Goal: Communication & Community: Answer question/provide support

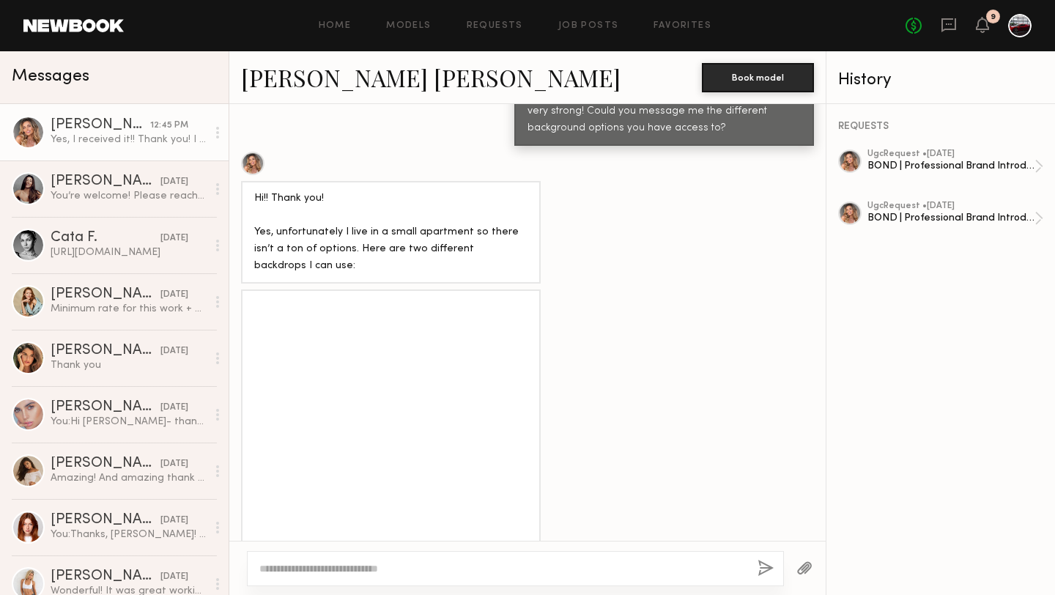
scroll to position [9167, 0]
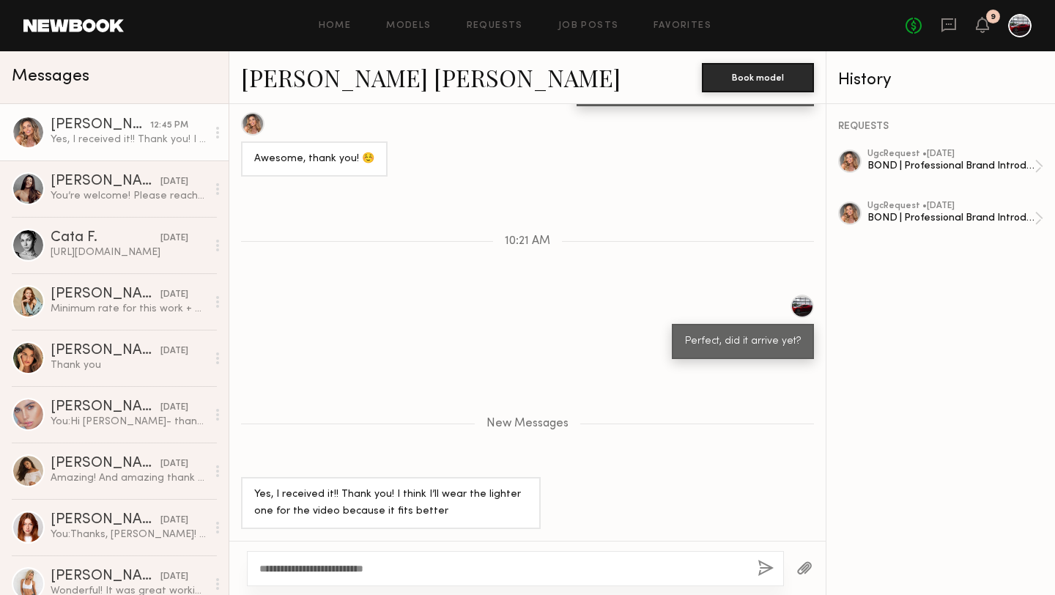
type textarea "**********"
click at [332, 78] on link "[PERSON_NAME] [PERSON_NAME]" at bounding box center [431, 78] width 380 height 32
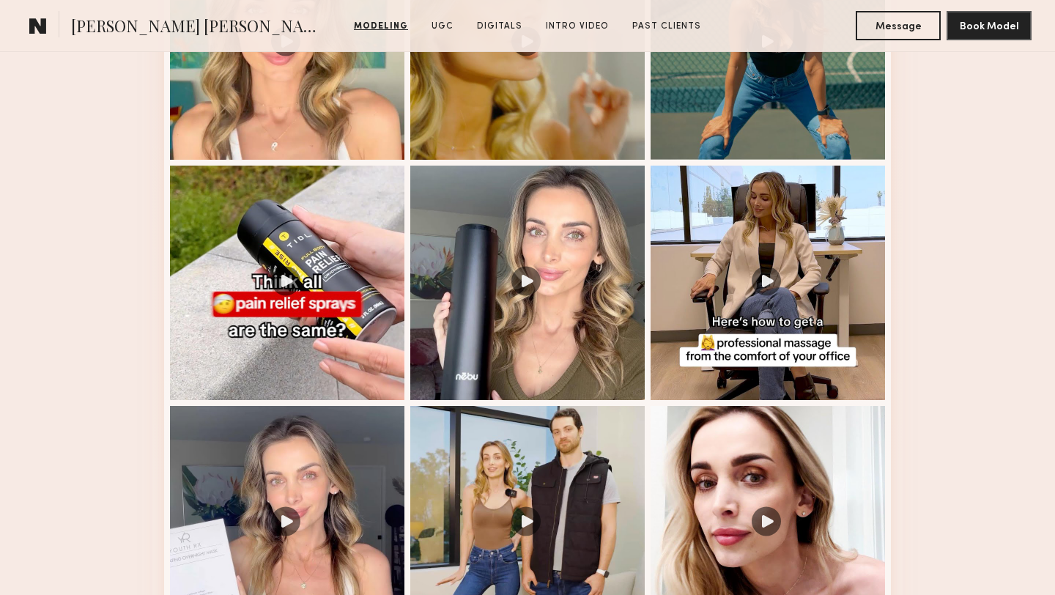
scroll to position [1685, 0]
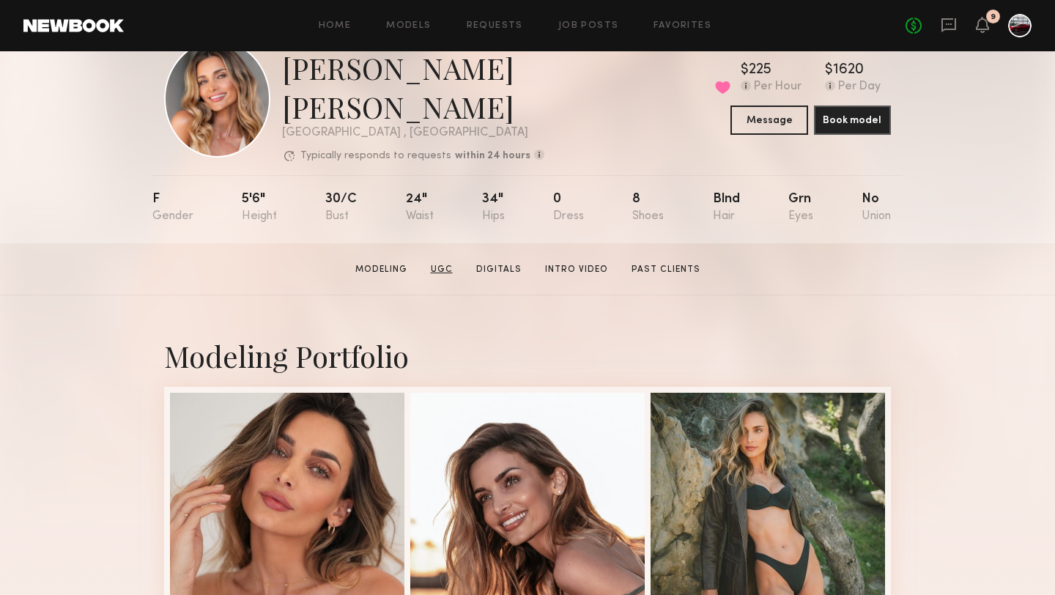
click at [446, 263] on link "UGC" at bounding box center [442, 269] width 34 height 13
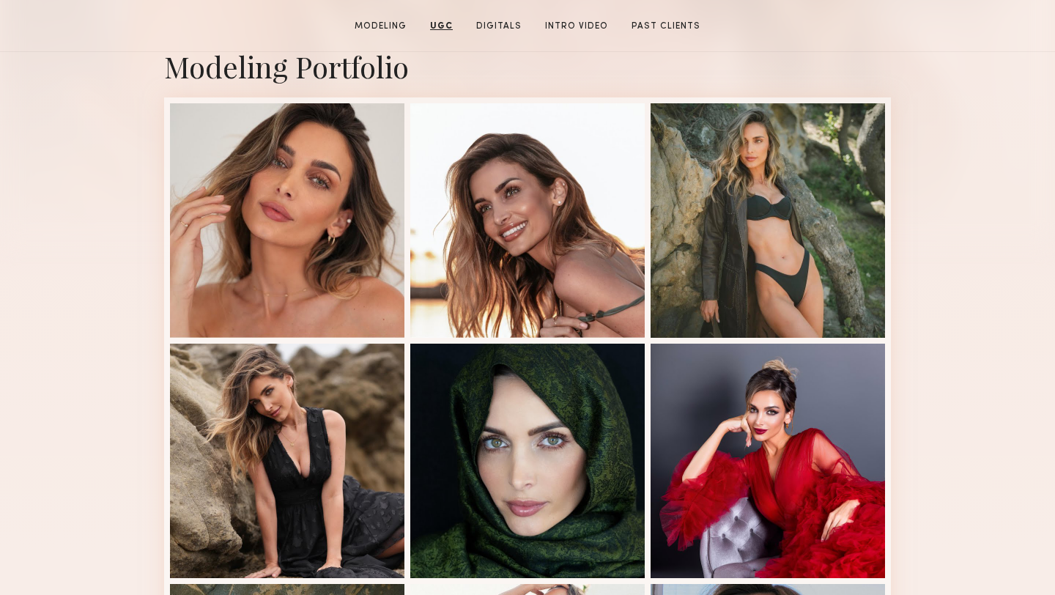
scroll to position [0, 0]
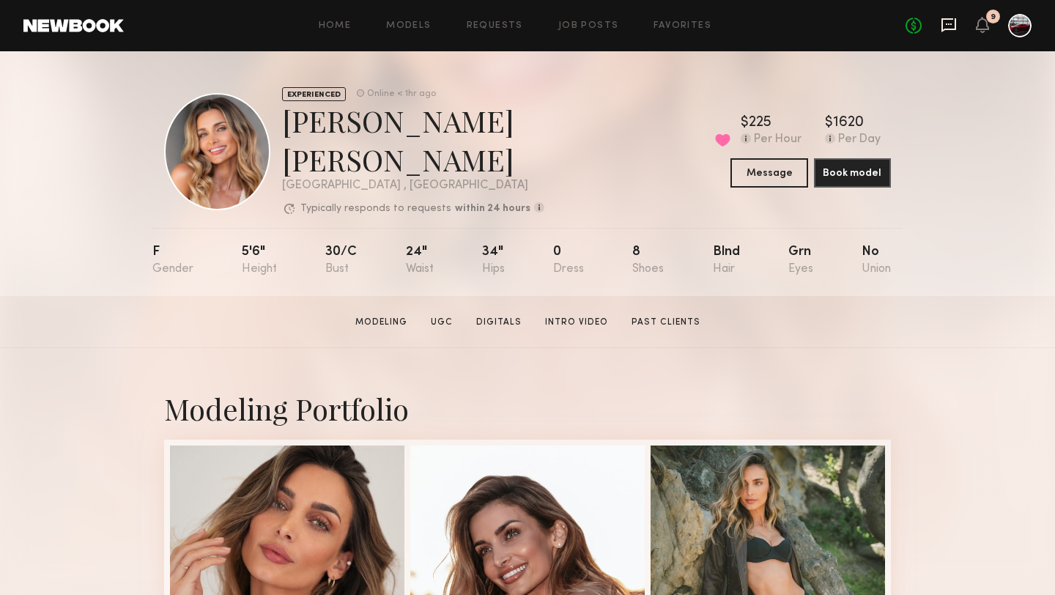
click at [950, 23] on icon at bounding box center [949, 23] width 6 height 1
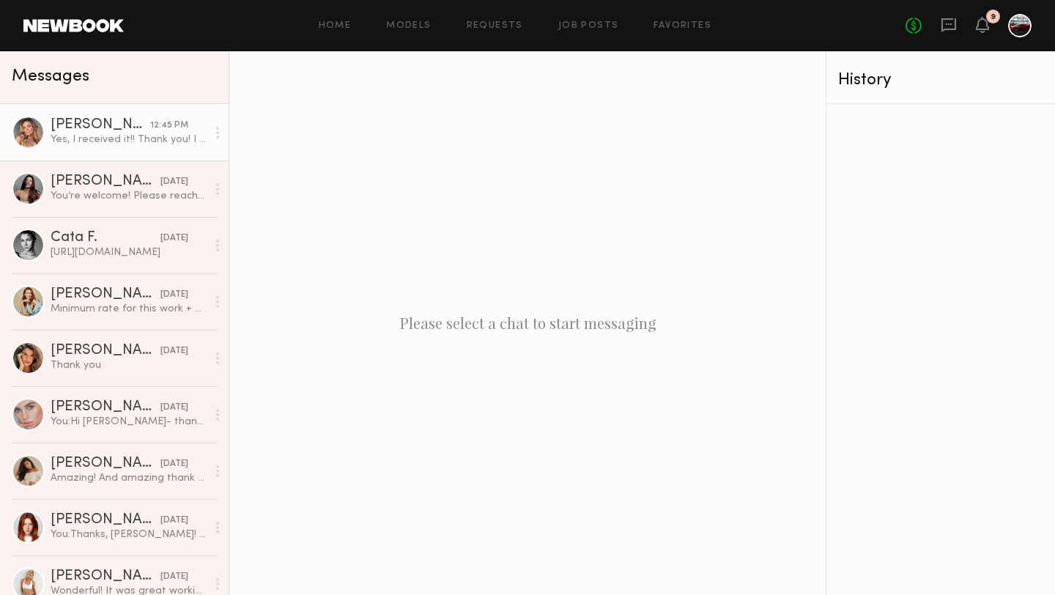
click at [125, 135] on div "Yes, I received it!! Thank you! I think I’ll wear the lighter one for the video…" at bounding box center [129, 140] width 156 height 14
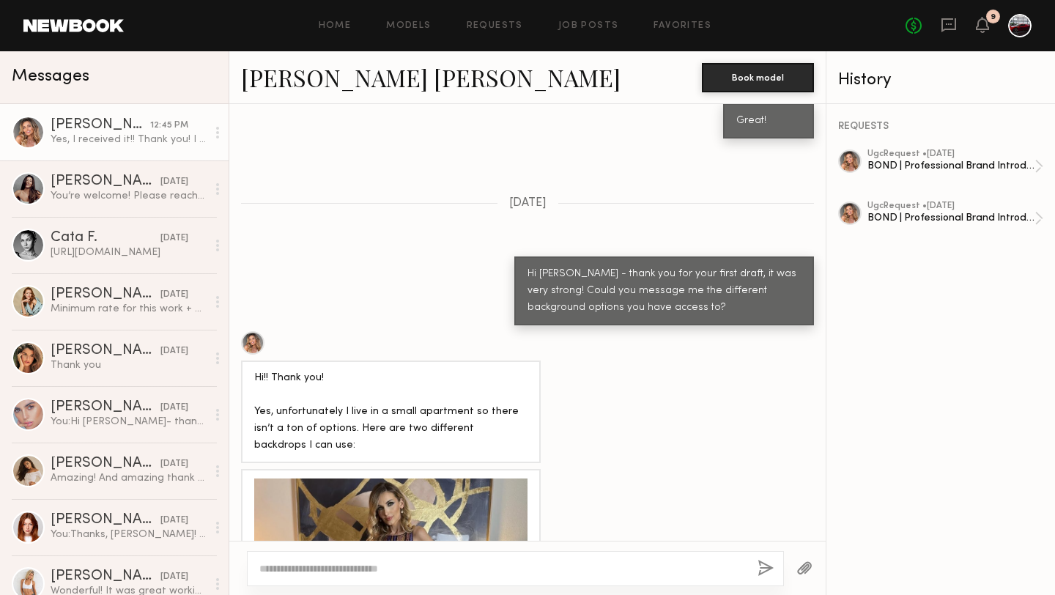
scroll to position [1423, 0]
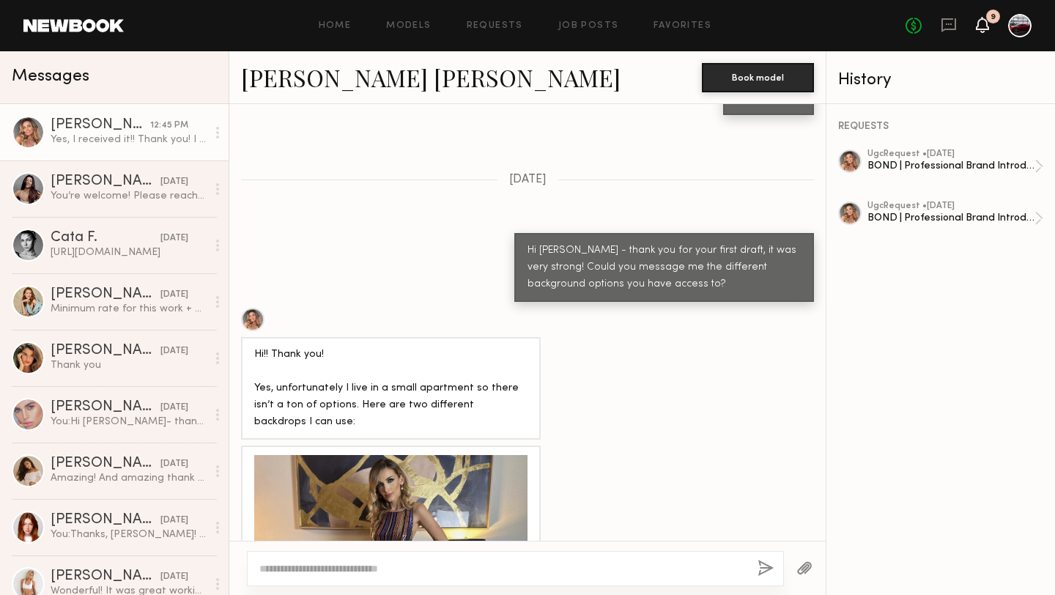
click at [981, 28] on icon at bounding box center [983, 24] width 12 height 10
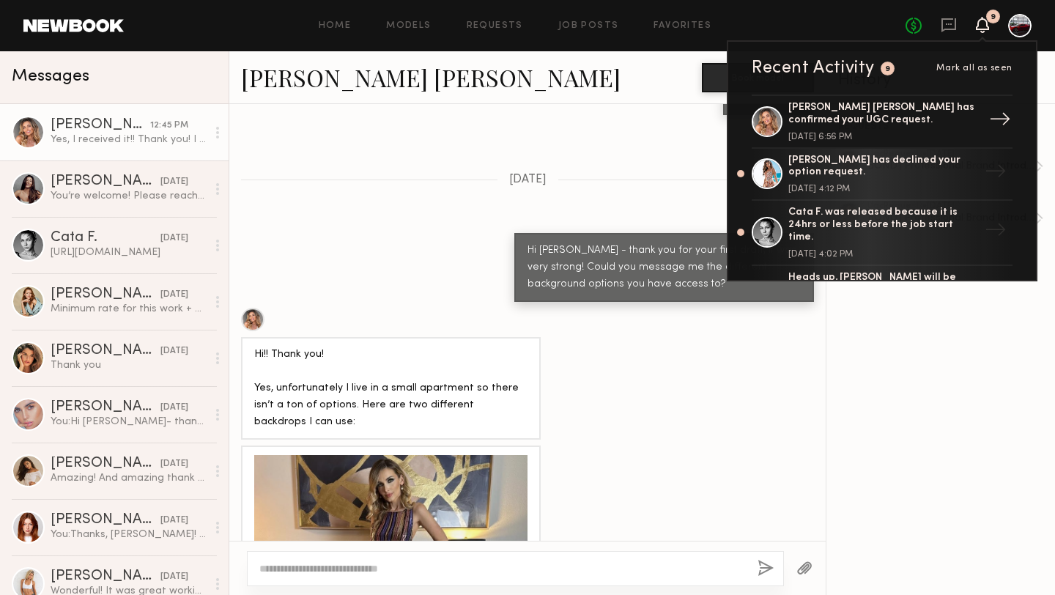
click at [872, 119] on div "Kacie Nicole M. has confirmed your UGC request." at bounding box center [883, 114] width 190 height 25
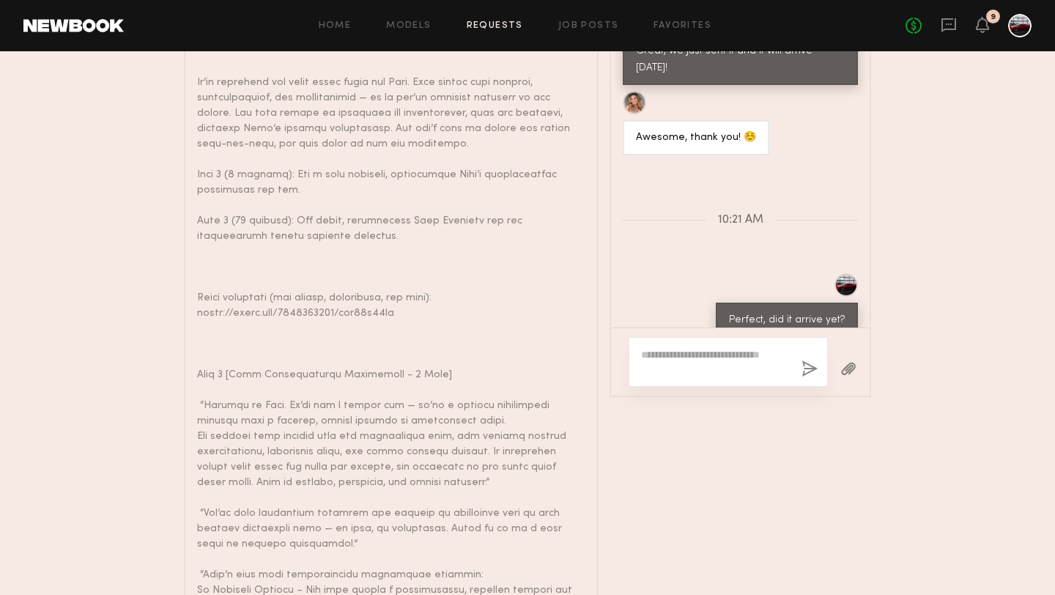
scroll to position [1793, 0]
